Goal: Task Accomplishment & Management: Use online tool/utility

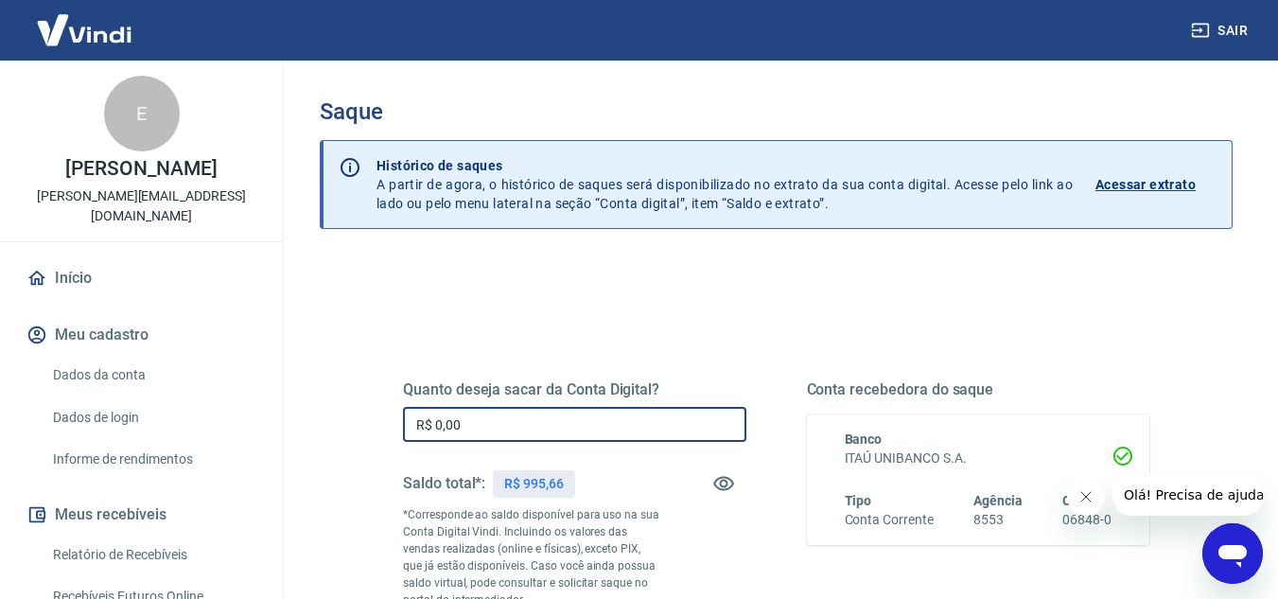
drag, startPoint x: 475, startPoint y: 411, endPoint x: 390, endPoint y: 413, distance: 85.1
click at [390, 413] on div "Quanto deseja sacar da Conta Digital? R$ 0,00 ​ Saldo total*: R$ 995,66 *Corres…" at bounding box center [776, 525] width 792 height 457
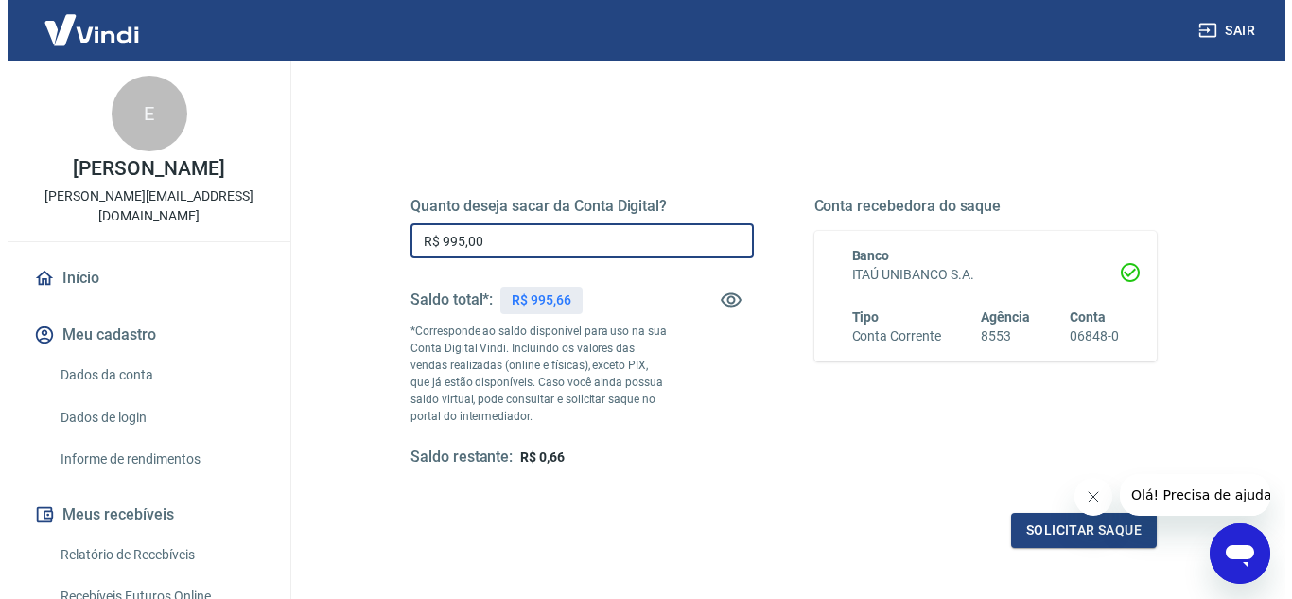
scroll to position [180, 0]
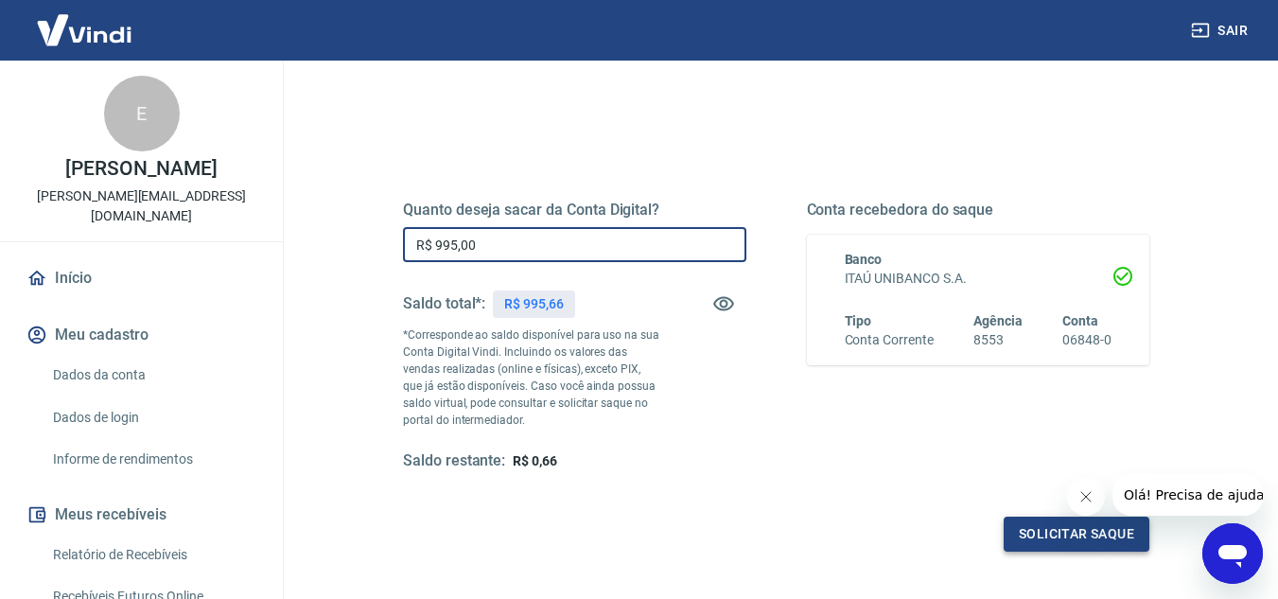
type input "R$ 995,00"
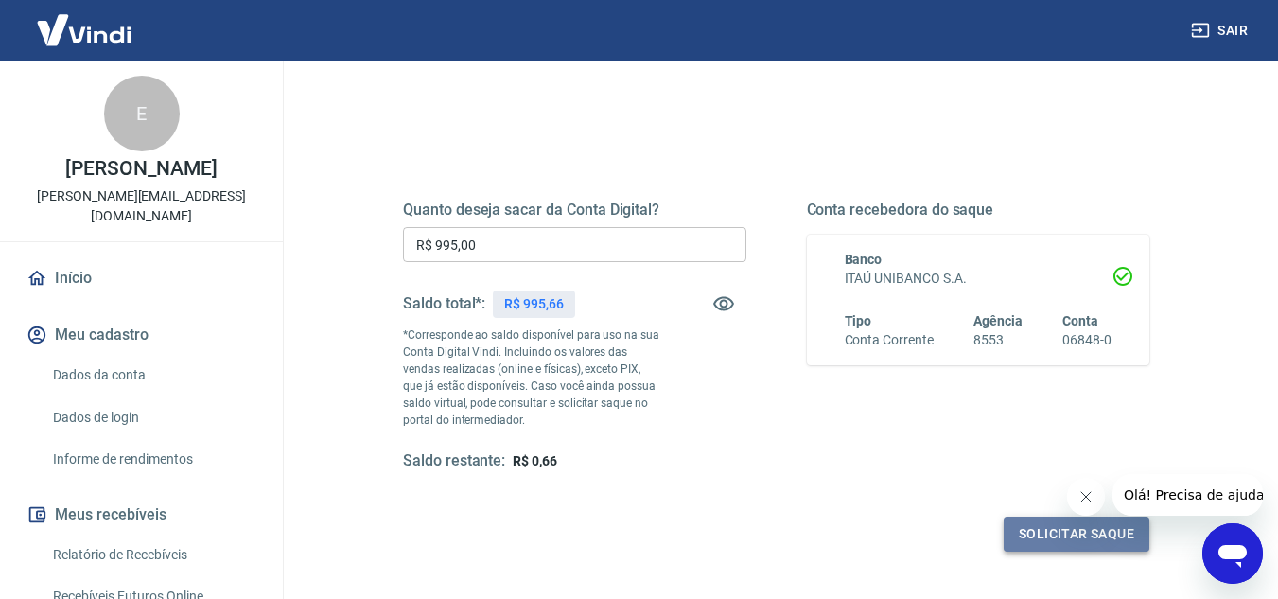
click at [1034, 535] on button "Solicitar saque" at bounding box center [1076, 533] width 146 height 35
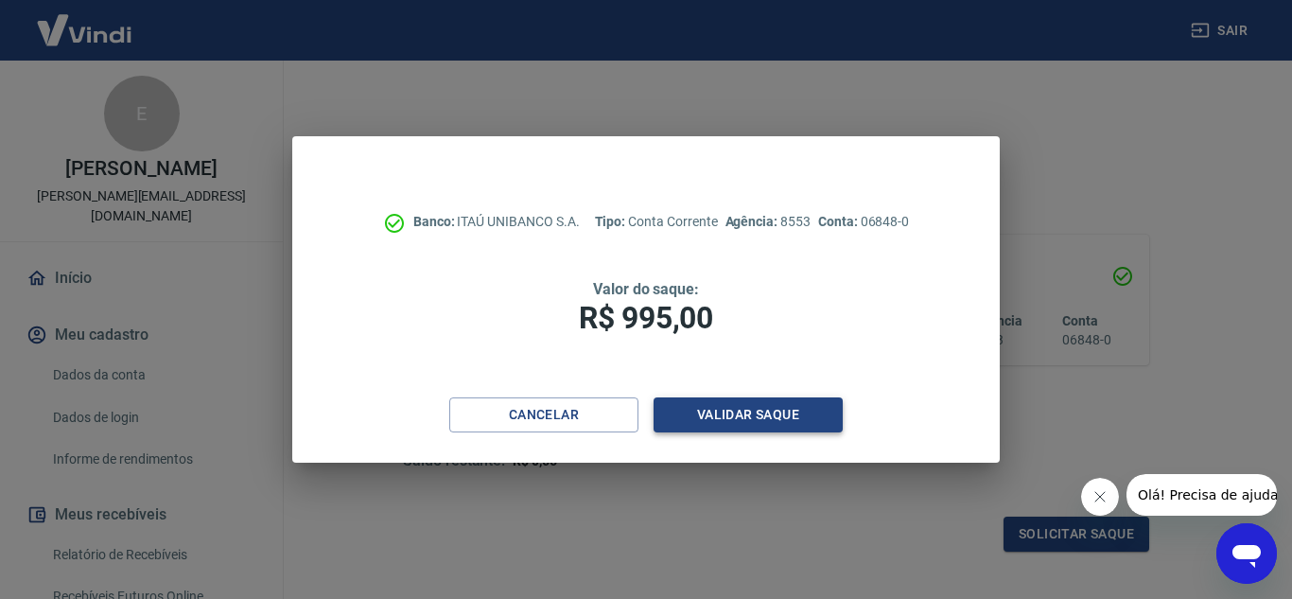
click at [741, 407] on button "Validar saque" at bounding box center [748, 414] width 189 height 35
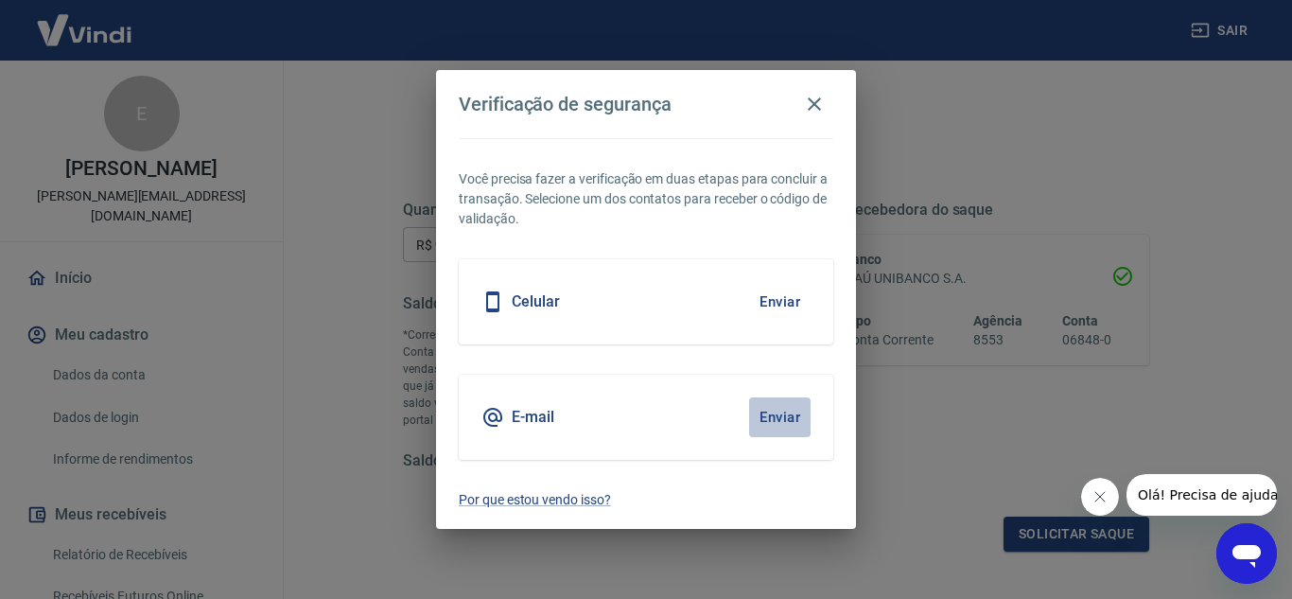
click at [764, 422] on button "Enviar" at bounding box center [779, 417] width 61 height 40
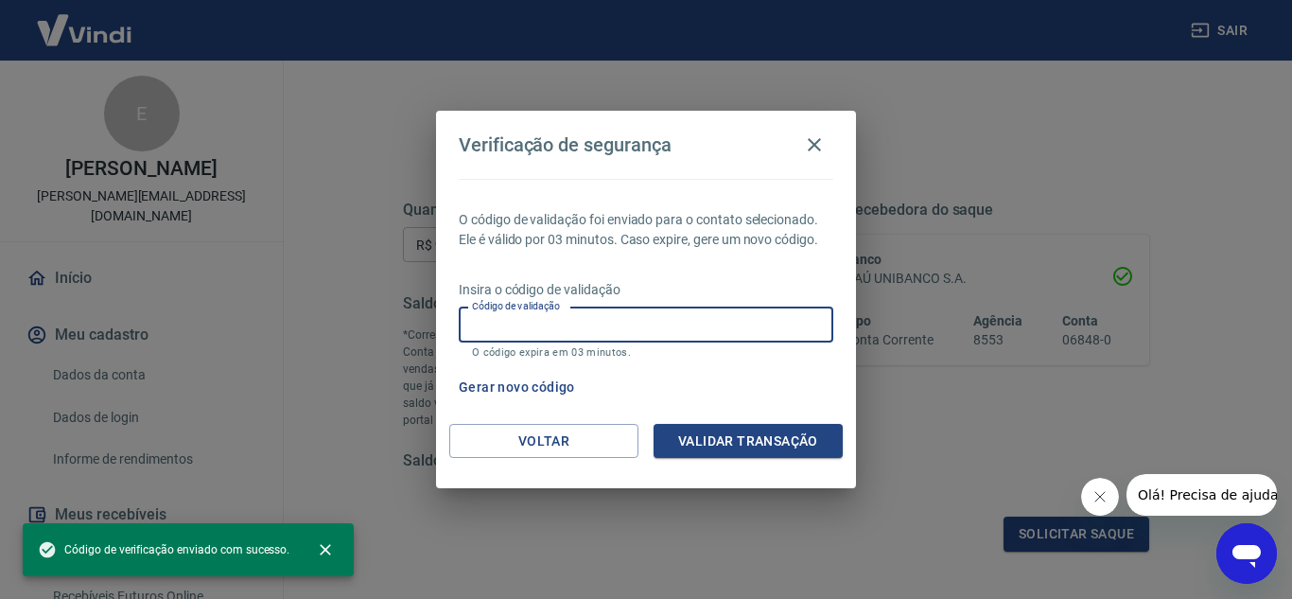
click at [649, 322] on input "Código de validação" at bounding box center [646, 324] width 375 height 35
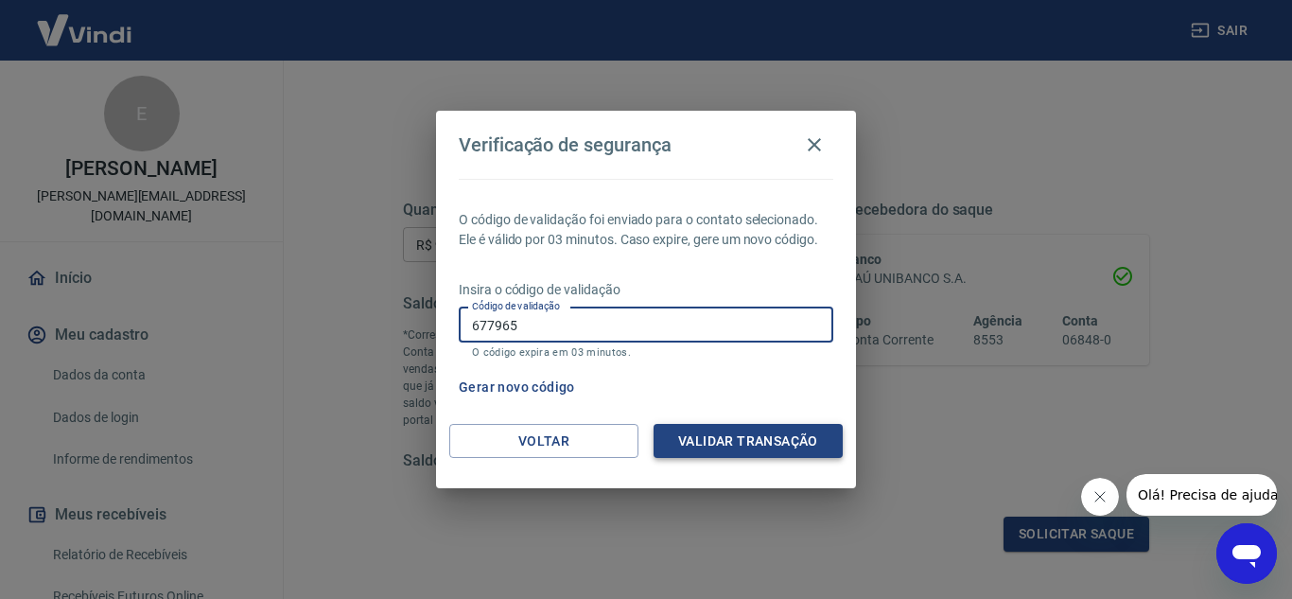
type input "677965"
click at [709, 427] on button "Validar transação" at bounding box center [748, 441] width 189 height 35
